Goal: Task Accomplishment & Management: Complete application form

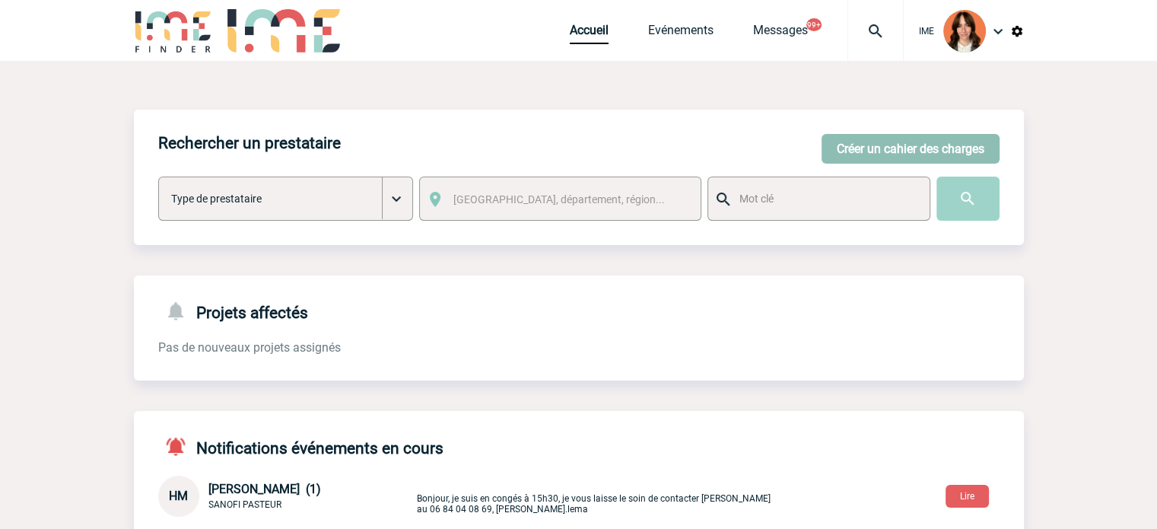
click at [943, 148] on button "Créer un cahier des charges" at bounding box center [911, 149] width 178 height 30
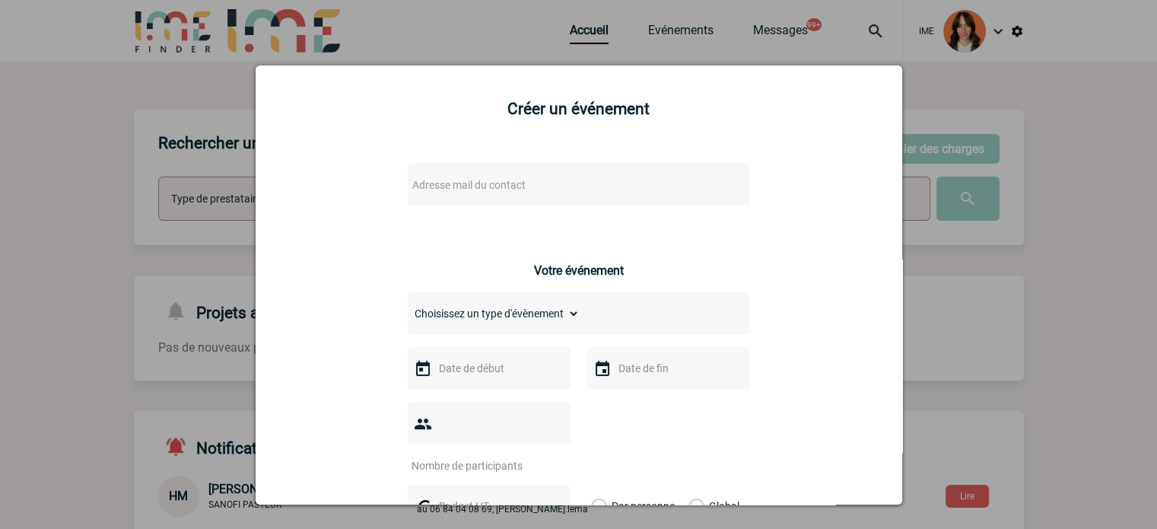
click at [527, 186] on span "Adresse mail du contact" at bounding box center [539, 184] width 266 height 21
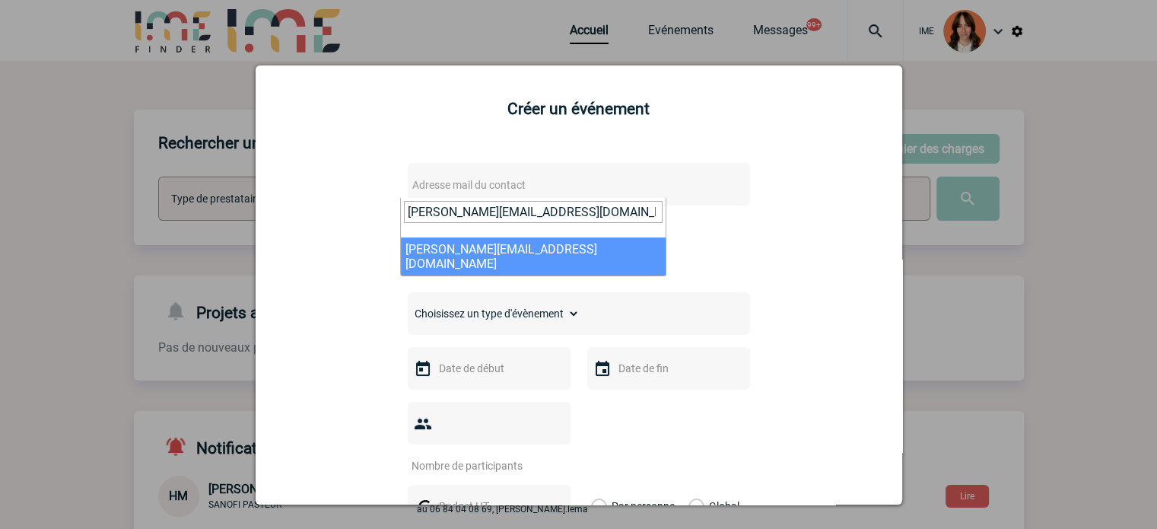
type input "[PERSON_NAME][EMAIL_ADDRESS][DOMAIN_NAME]"
select select "132746"
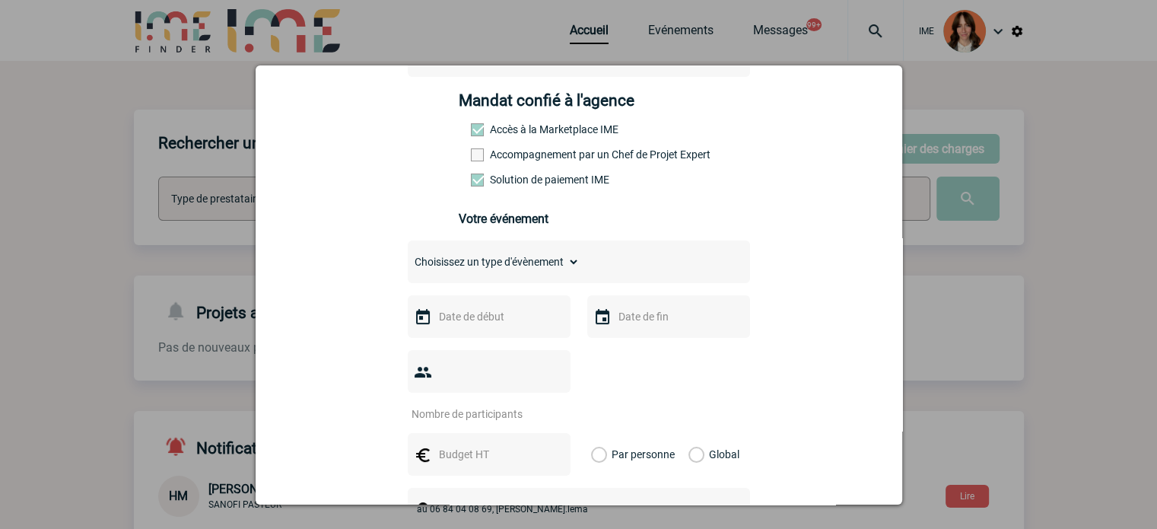
scroll to position [228, 0]
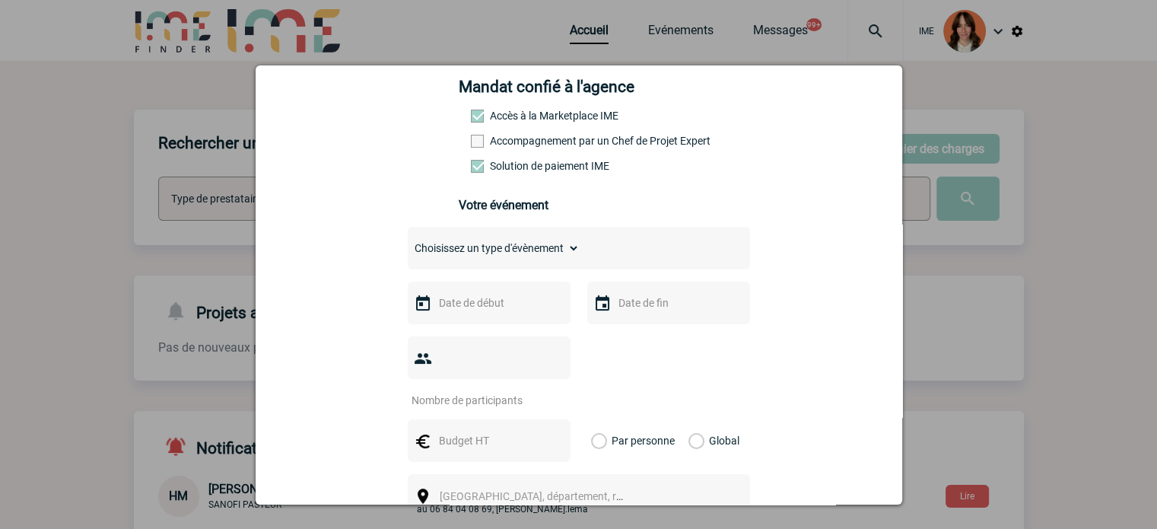
click at [538, 141] on label "Accompagnement par un Chef de Projet Expert" at bounding box center [504, 141] width 67 height 12
click at [0, 0] on input "Accompagnement par un Chef de Projet Expert" at bounding box center [0, 0] width 0 height 0
click at [505, 246] on select "Choisissez un type d'évènement Séminaire avec nuitée Séminaire sans nuitée Repa…" at bounding box center [494, 247] width 172 height 21
select select "2"
click at [408, 242] on select "Choisissez un type d'évènement Séminaire avec nuitée Séminaire sans nuitée Repa…" at bounding box center [494, 247] width 172 height 21
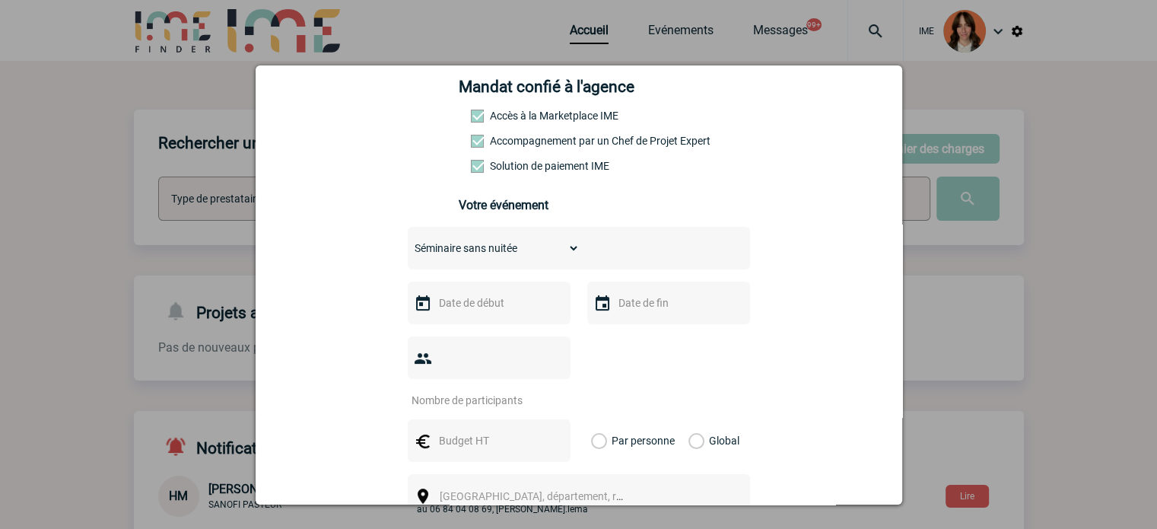
click at [484, 304] on input "text" at bounding box center [487, 303] width 105 height 20
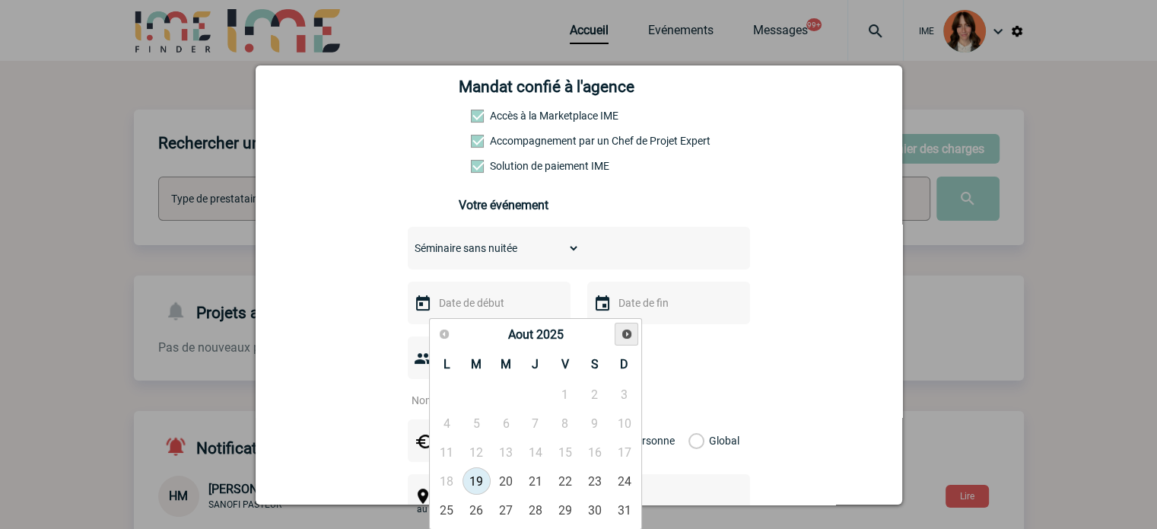
click at [624, 337] on span "Suivant" at bounding box center [627, 334] width 12 height 12
click at [541, 479] on link "20" at bounding box center [535, 480] width 28 height 27
type input "[DATE]"
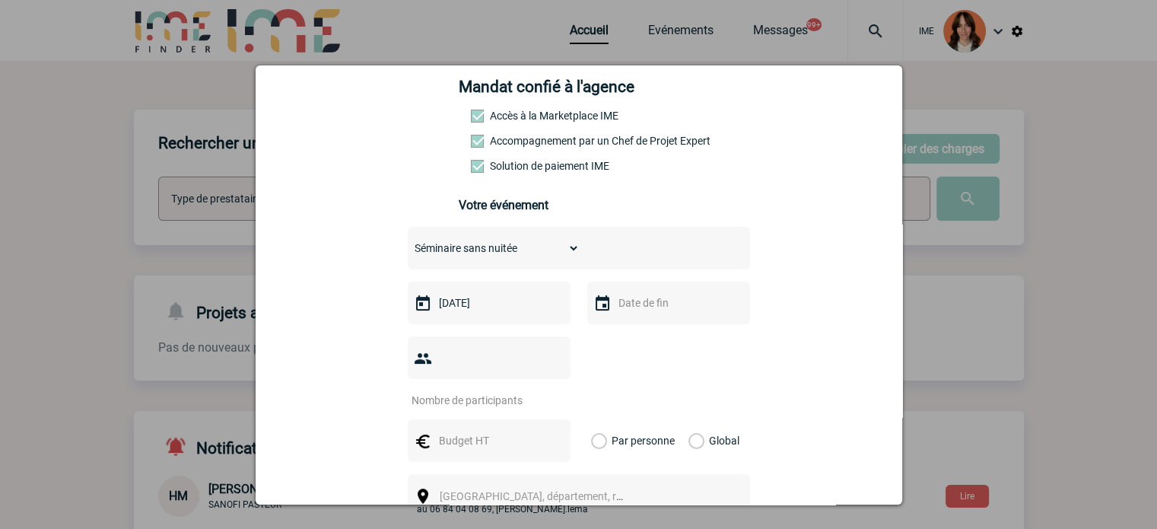
click at [639, 309] on input "text" at bounding box center [667, 303] width 105 height 20
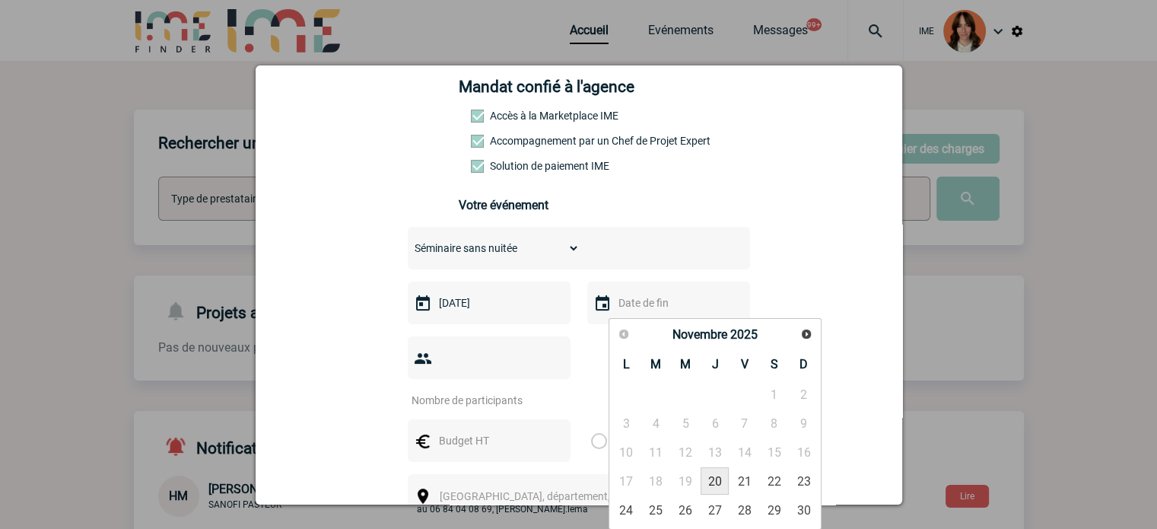
click at [715, 493] on link "20" at bounding box center [715, 480] width 28 height 27
type input "[DATE]"
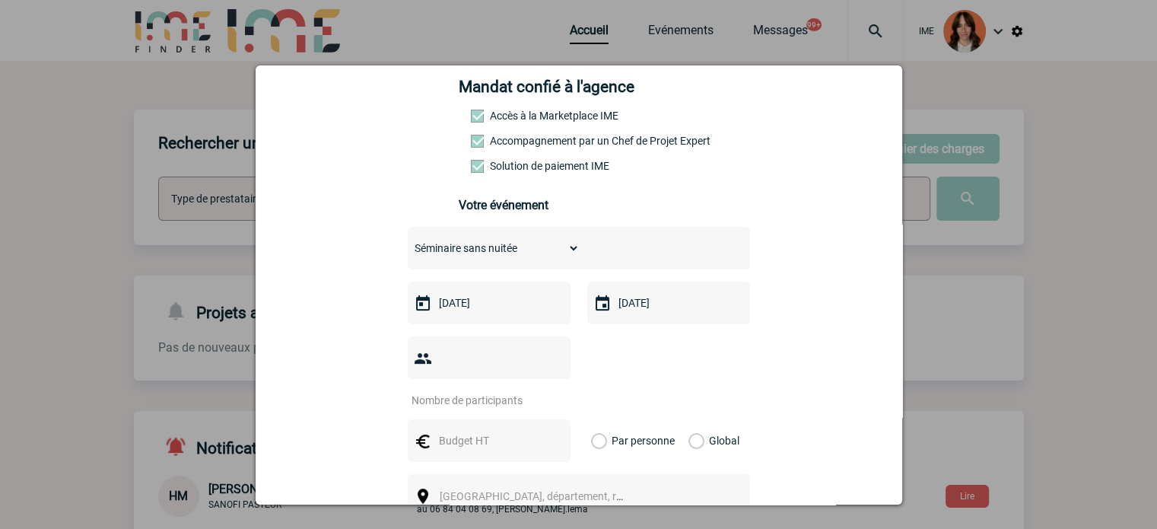
click at [441, 390] on input "number" at bounding box center [479, 400] width 143 height 20
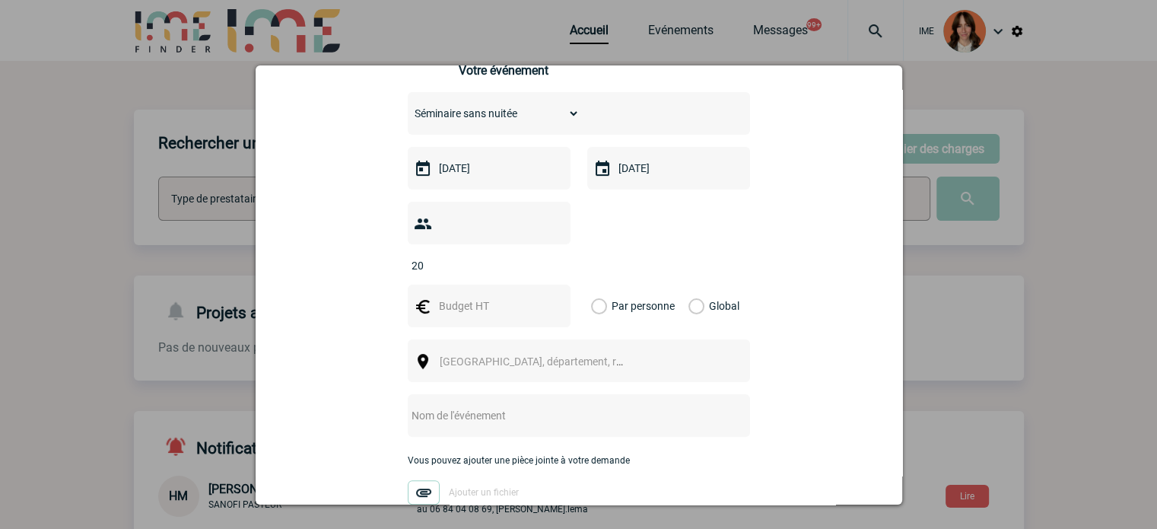
scroll to position [380, 0]
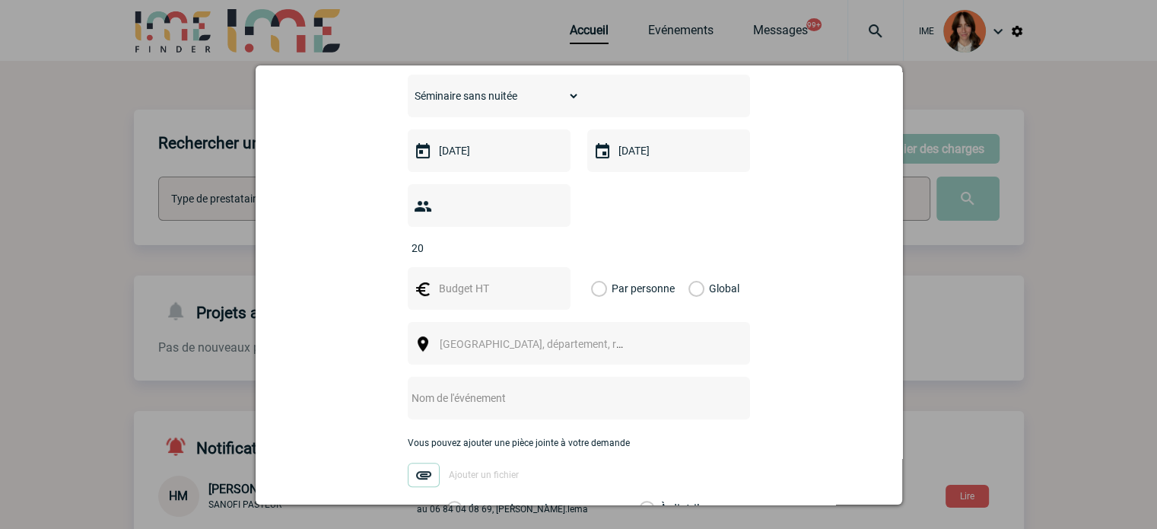
type input "20"
click at [486, 278] on input "text" at bounding box center [487, 288] width 105 height 20
type input "2000"
click at [698, 272] on label "Global" at bounding box center [694, 288] width 10 height 43
click at [0, 0] on input "Global" at bounding box center [0, 0] width 0 height 0
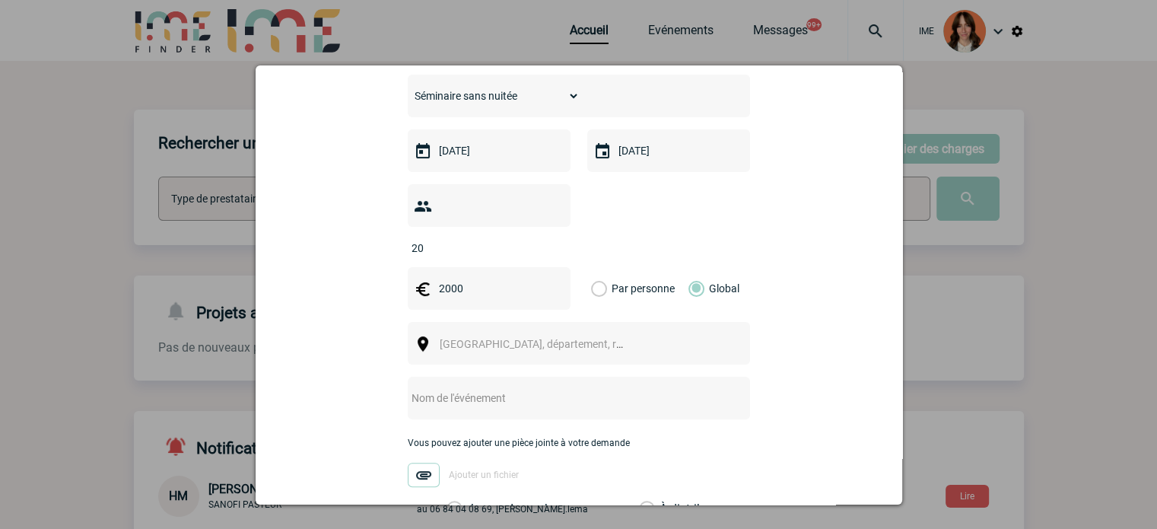
click at [576, 331] on body "IME Accueil Evénements 99+" at bounding box center [578, 465] width 1157 height 931
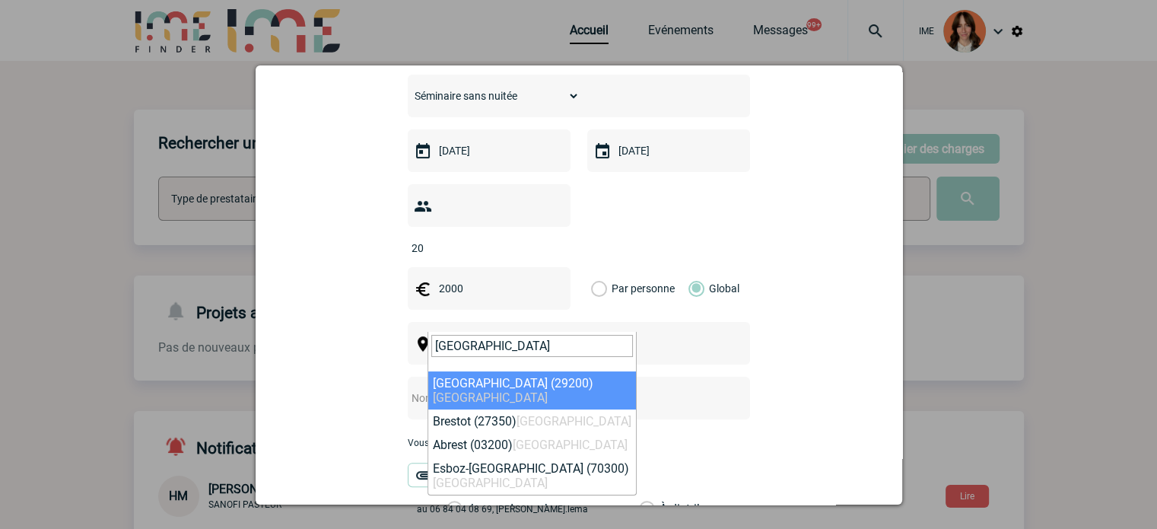
type input "[GEOGRAPHIC_DATA]"
select select "1712"
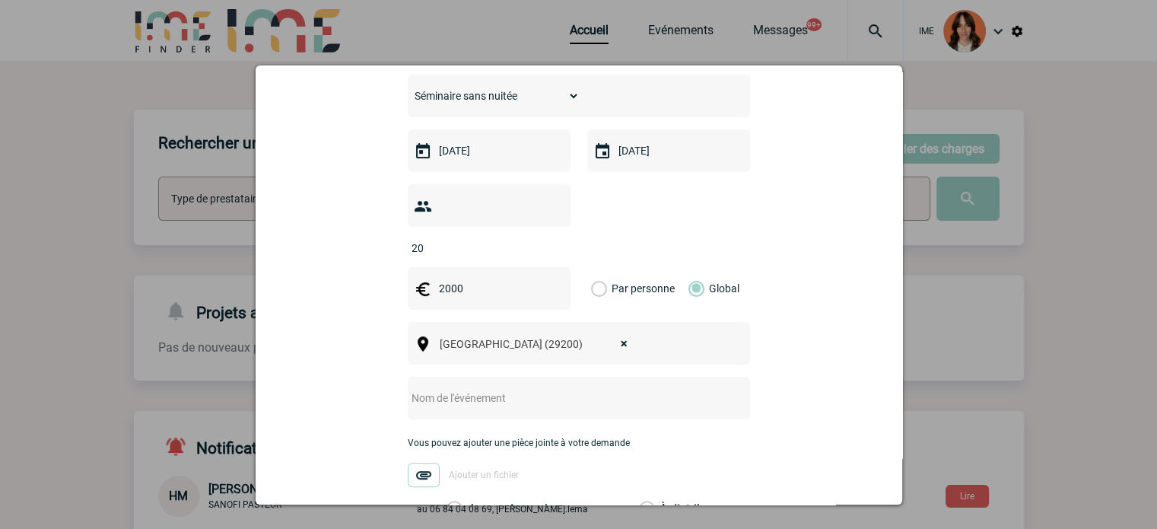
drag, startPoint x: 521, startPoint y: 360, endPoint x: 517, endPoint y: 367, distance: 8.5
click at [517, 377] on div at bounding box center [579, 398] width 342 height 43
click at [431, 388] on input "text" at bounding box center [559, 398] width 302 height 20
paste input "Masterclass Connectivites - [GEOGRAPHIC_DATA]"
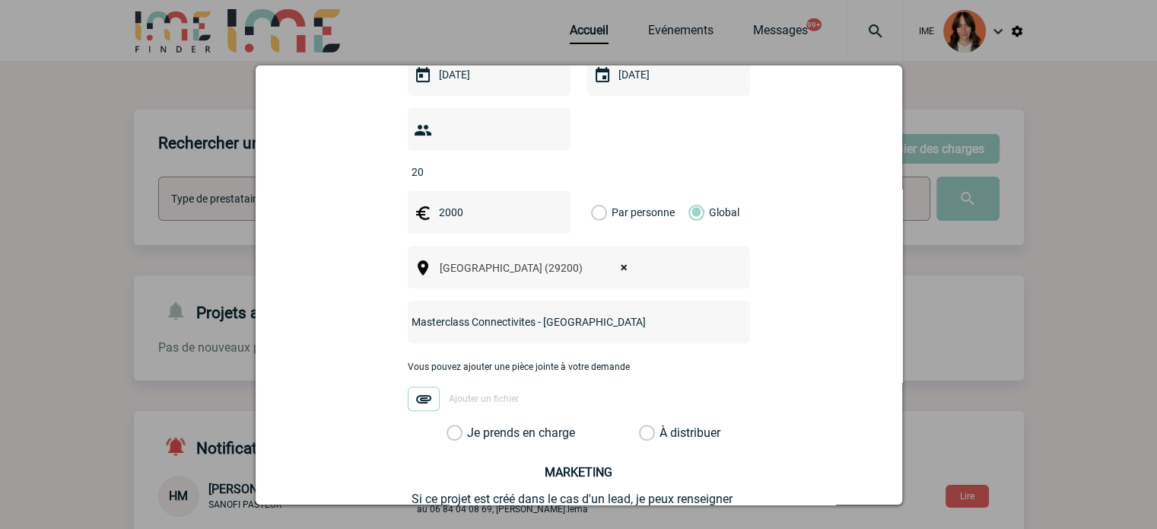
type input "Masterclass Connectivites - [GEOGRAPHIC_DATA]"
drag, startPoint x: 496, startPoint y: 395, endPoint x: 498, endPoint y: 404, distance: 9.3
click at [496, 396] on div "Vous pouvez ajouter une pièce jointe à votre demande Ajouter un fichier" at bounding box center [579, 393] width 342 height 64
click at [472, 425] on label "Je prends en charge" at bounding box center [460, 432] width 26 height 15
click at [0, 0] on input "Je prends en charge" at bounding box center [0, 0] width 0 height 0
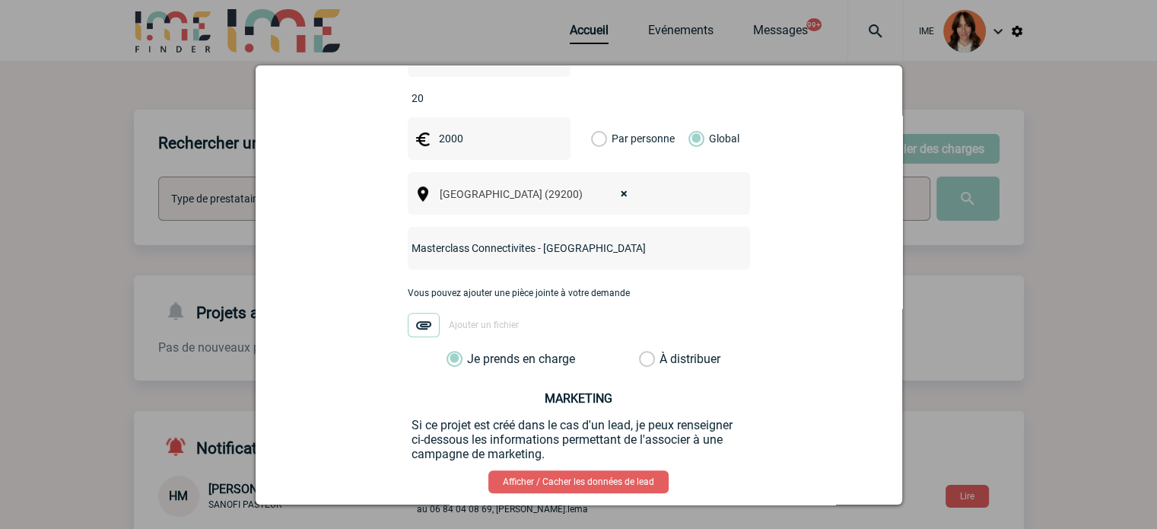
scroll to position [592, 0]
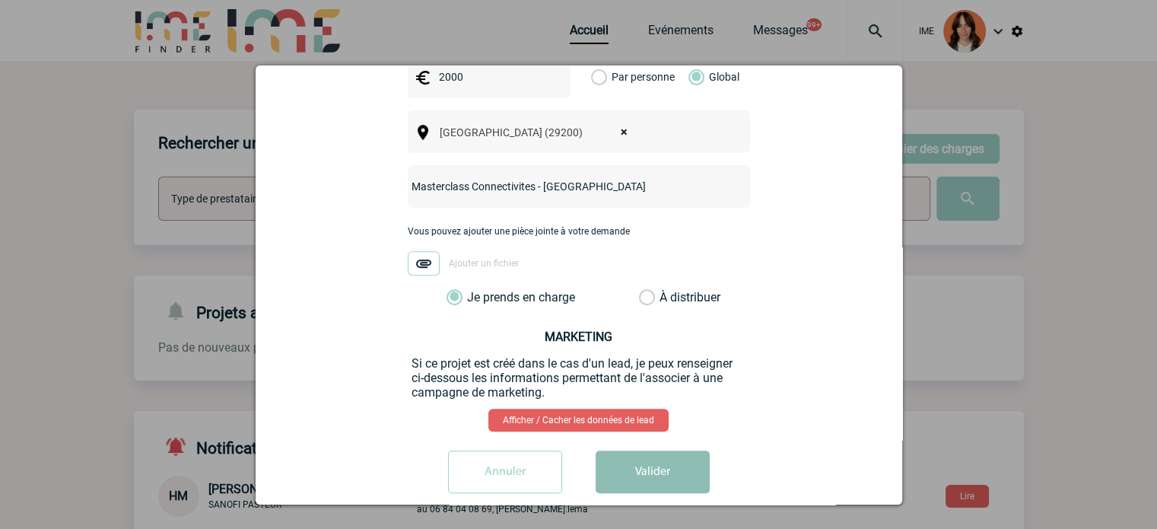
click at [679, 450] on button "Valider" at bounding box center [653, 471] width 114 height 43
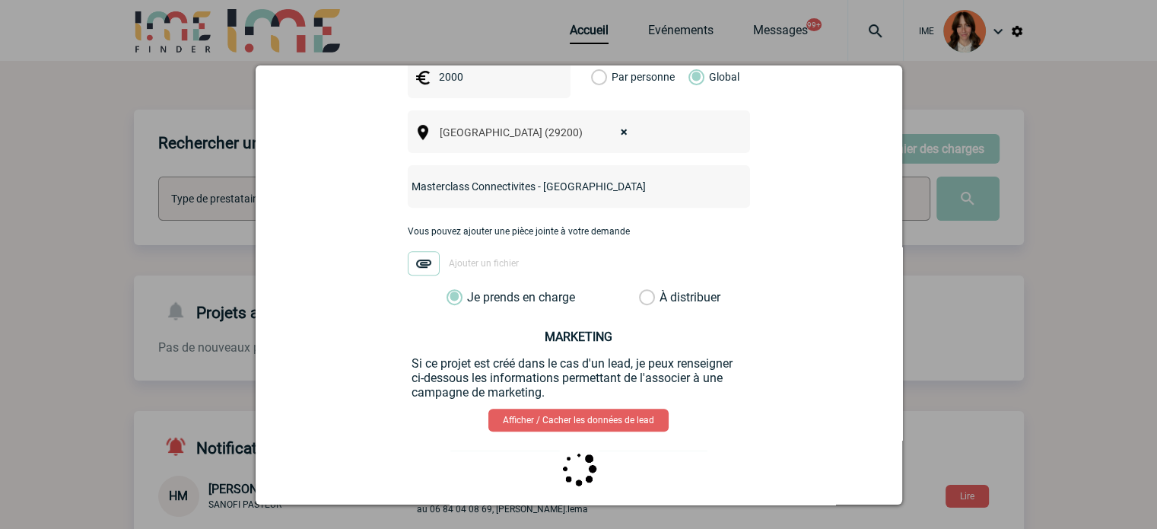
scroll to position [0, 0]
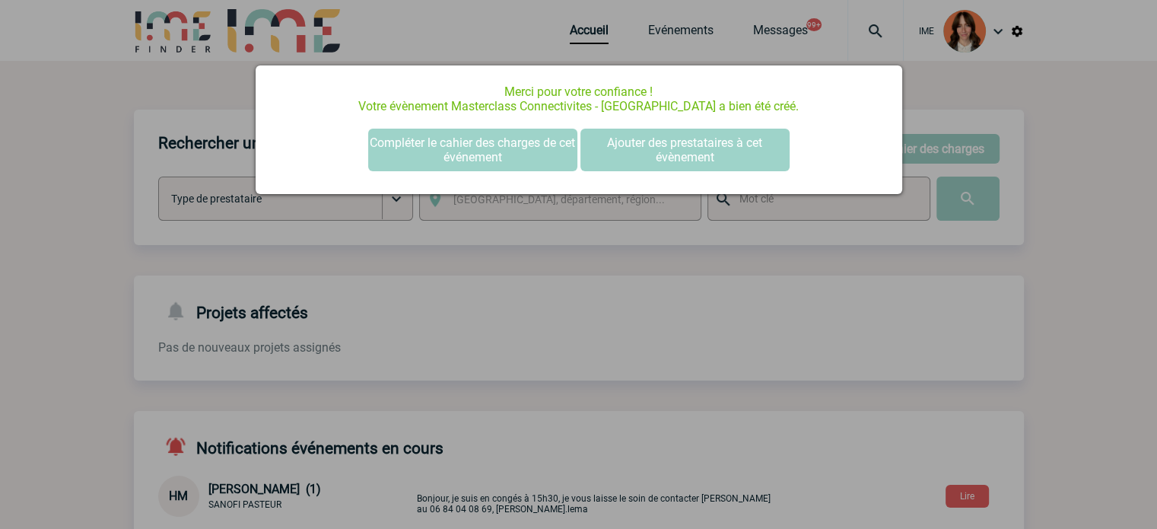
drag, startPoint x: 463, startPoint y: 157, endPoint x: 603, endPoint y: 175, distance: 141.2
click at [463, 157] on button "Compléter le cahier des charges de cet événement" at bounding box center [472, 150] width 209 height 43
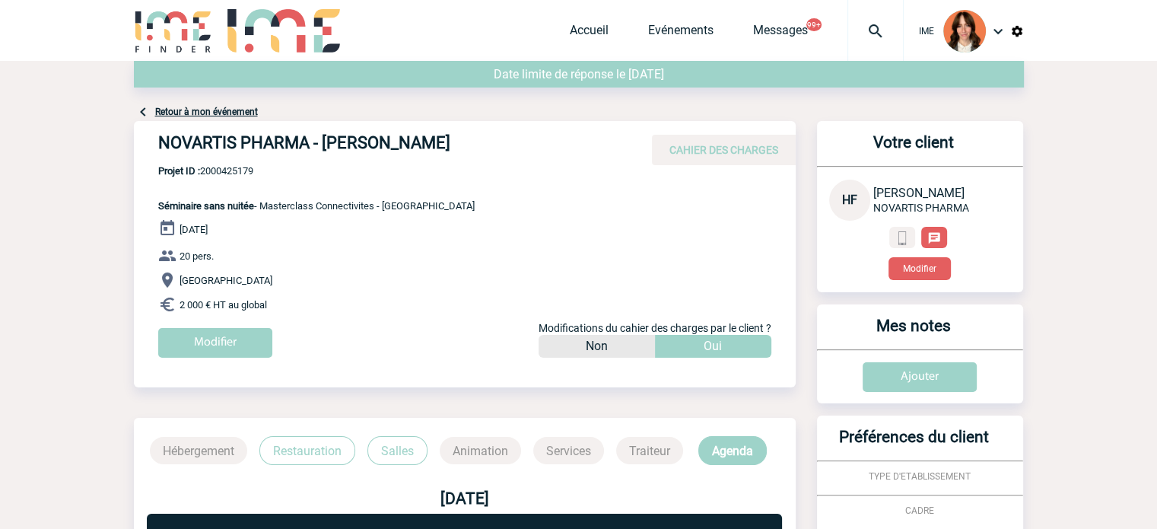
drag, startPoint x: 256, startPoint y: 179, endPoint x: 237, endPoint y: 168, distance: 21.1
click at [256, 179] on p "Projet ID : 2000425179 Séminaire sans nuitée - Masterclass Connectivites - Brest" at bounding box center [304, 188] width 341 height 46
click at [231, 166] on span "Projet ID : 2000425179" at bounding box center [316, 170] width 317 height 11
copy span "2000425179"
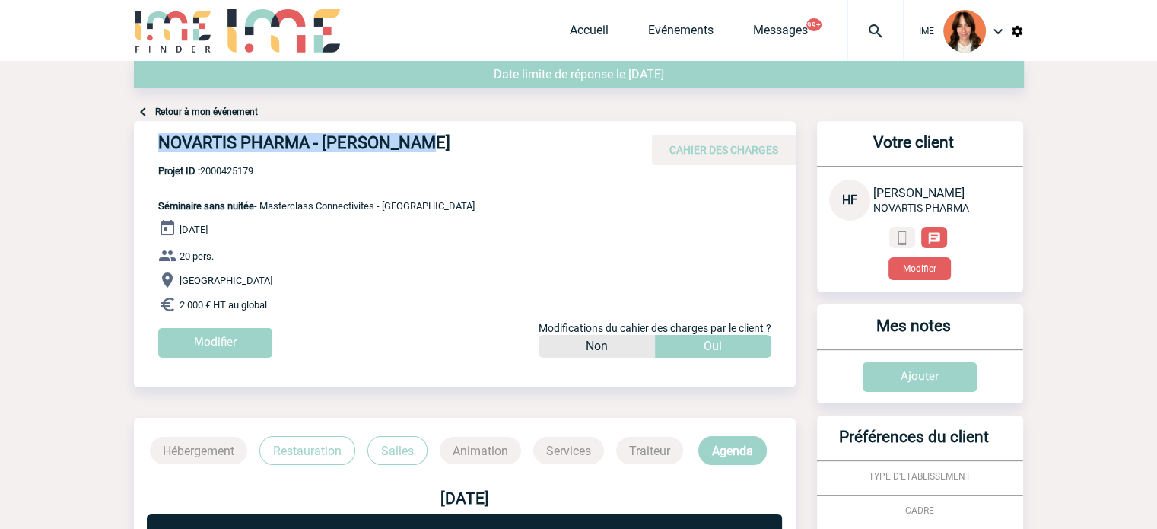
drag, startPoint x: 297, startPoint y: 143, endPoint x: 528, endPoint y: 148, distance: 231.4
click at [528, 148] on h4 "NOVARTIS PHARMA - Hanna FAHED" at bounding box center [386, 146] width 457 height 26
copy h4 "NOVARTIS PHARMA - Hanna FAHED"
click at [237, 173] on span "Projet ID : 2000425179" at bounding box center [316, 170] width 317 height 11
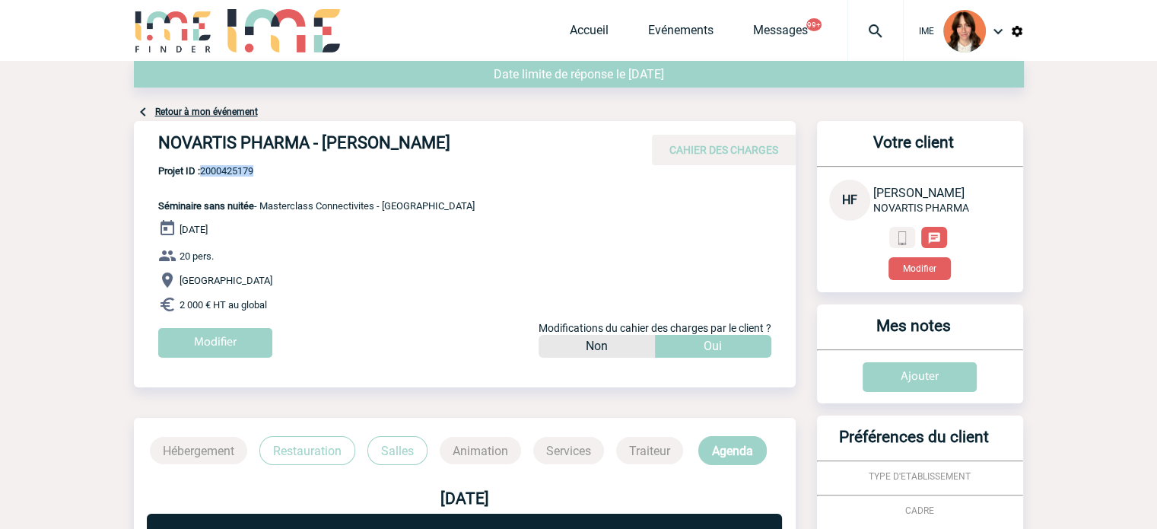
copy span "2000425179"
click at [395, 287] on p "Brest" at bounding box center [477, 280] width 638 height 18
click at [205, 107] on link "Retour à mon événement" at bounding box center [206, 112] width 103 height 11
